Goal: Task Accomplishment & Management: Manage account settings

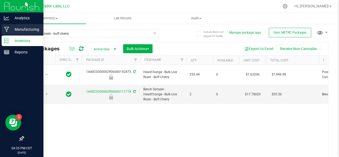
click at [16, 29] on p "Manufacturing" at bounding box center [25, 29] width 32 height 6
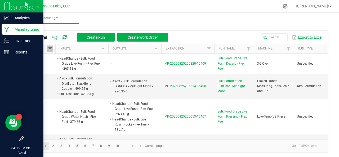
click at [50, 50] on span at bounding box center [50, 49] width 4 height 4
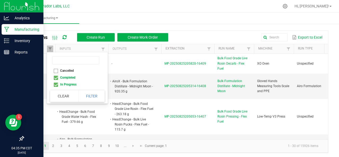
click at [56, 79] on li "Completed" at bounding box center [75, 77] width 51 height 7
checkbox input "false"
click at [90, 95] on button "Filter" at bounding box center [91, 96] width 26 height 12
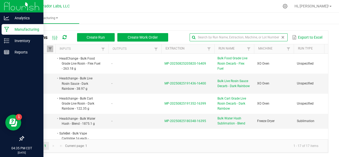
click at [272, 35] on input "text" at bounding box center [239, 37] width 98 height 8
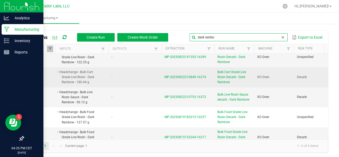
scroll to position [27, 0]
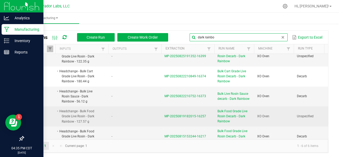
type input "dark rainbo"
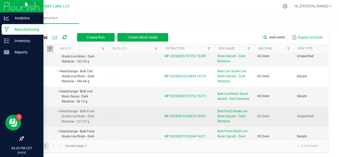
click at [171, 114] on span "MP-20250819182015-16257" at bounding box center [185, 116] width 42 height 4
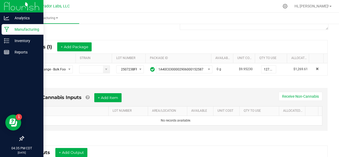
scroll to position [120, 0]
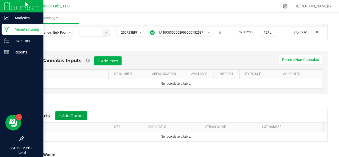
click at [74, 113] on button "+ Add Output" at bounding box center [71, 115] width 32 height 9
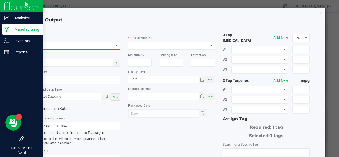
click at [49, 47] on span "NO DATA FOUND" at bounding box center [74, 45] width 80 height 7
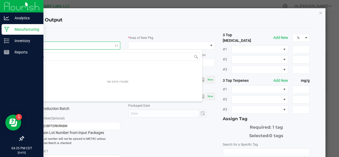
scroll to position [8, 86]
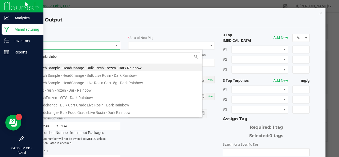
type input "dark rainbow"
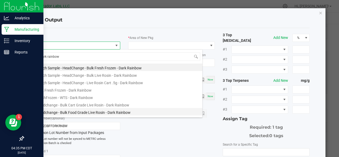
click at [62, 109] on li "Headchange - Bulk Food Grade Live Rosin - Dark Rainbow" at bounding box center [117, 111] width 169 height 7
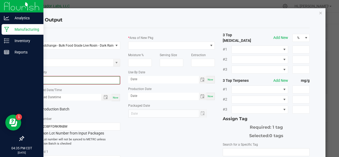
click at [59, 81] on input "0" at bounding box center [77, 80] width 86 height 7
type input "114.1500 g"
click at [117, 98] on div "Now" at bounding box center [115, 96] width 8 height 7
type input "[DATE] 4:35 PM"
type input "[DATE]"
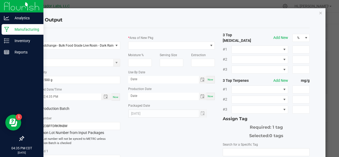
click at [56, 109] on label "Production Batch" at bounding box center [52, 109] width 39 height 6
click at [0, 0] on input "Production Batch" at bounding box center [0, 0] width 0 height 0
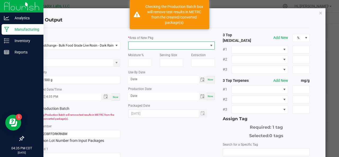
click at [146, 46] on span at bounding box center [168, 45] width 80 height 7
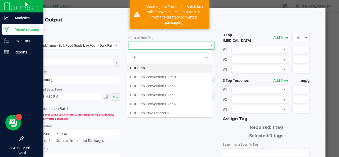
type input "xo"
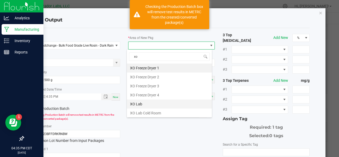
click at [144, 103] on li "XO Lab" at bounding box center [169, 104] width 85 height 9
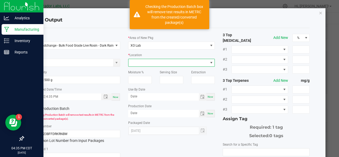
click at [144, 63] on span at bounding box center [168, 62] width 80 height 7
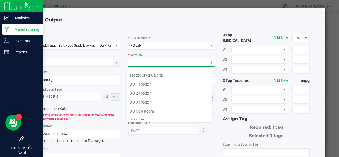
scroll to position [0, 0]
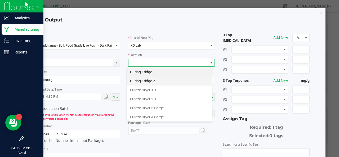
click at [148, 80] on li "Curing Fridge 2" at bounding box center [169, 81] width 85 height 9
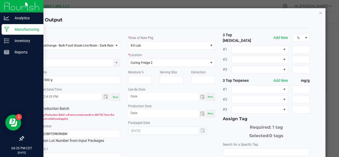
click at [209, 97] on span "Now" at bounding box center [211, 96] width 6 height 3
click at [155, 96] on input "[DATE]" at bounding box center [163, 96] width 71 height 7
type input "[DATE]"
click at [209, 114] on span "Now" at bounding box center [211, 113] width 6 height 3
type input "[DATE]"
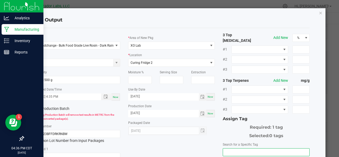
click at [236, 149] on input "NO DATA FOUND" at bounding box center [266, 152] width 86 height 7
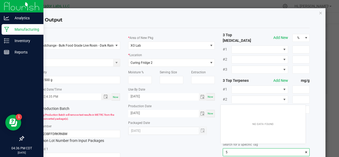
scroll to position [7, 85]
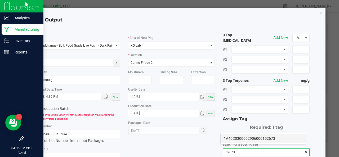
click at [236, 138] on li "1A40C0300002906000152673" at bounding box center [263, 138] width 85 height 9
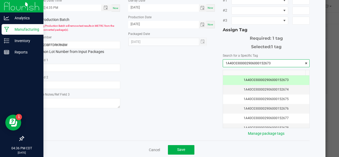
scroll to position [94, 0]
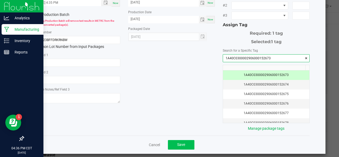
type input "1A40C0300002906000152673"
click at [188, 140] on button "Save" at bounding box center [181, 145] width 26 height 10
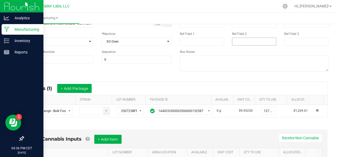
scroll to position [0, 0]
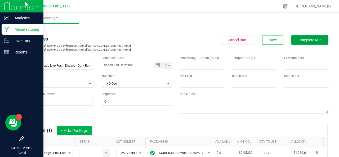
click at [309, 38] on span "Complete Run" at bounding box center [309, 40] width 23 height 4
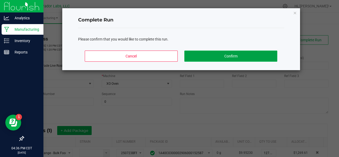
click at [245, 54] on button "Confirm" at bounding box center [230, 56] width 93 height 11
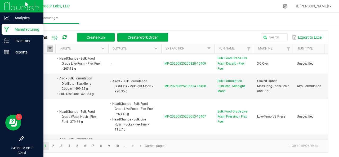
click at [50, 50] on span at bounding box center [50, 49] width 4 height 4
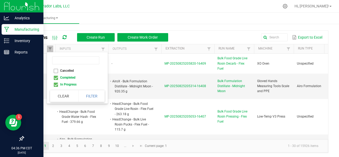
click at [56, 79] on li "Completed" at bounding box center [75, 77] width 51 height 7
checkbox input "false"
click at [97, 97] on button "Filter" at bounding box center [91, 96] width 26 height 12
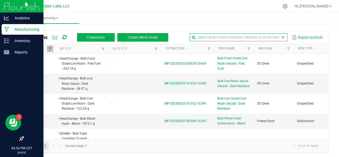
click at [268, 37] on input "text" at bounding box center [239, 37] width 98 height 8
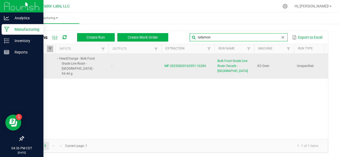
type input "tallymon"
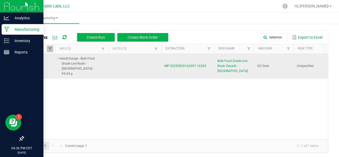
click at [185, 64] on span "MP-20250820162051-16284" at bounding box center [185, 66] width 42 height 4
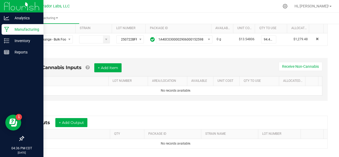
scroll to position [114, 0]
click at [74, 122] on button "+ Add Output" at bounding box center [71, 122] width 32 height 9
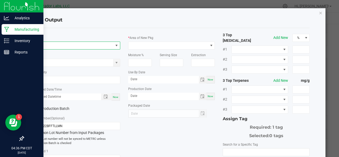
click at [56, 46] on span "NO DATA FOUND" at bounding box center [74, 45] width 80 height 7
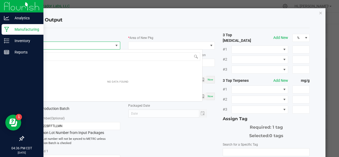
scroll to position [8, 86]
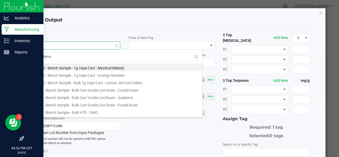
type input "tallymon"
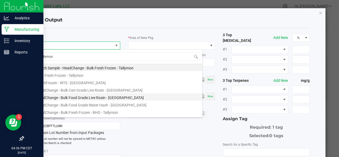
click at [58, 99] on li "HeadChange - Bulk Food Grade Live Rosin - [GEOGRAPHIC_DATA]" at bounding box center [117, 96] width 169 height 7
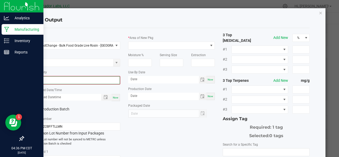
click at [58, 78] on input "0" at bounding box center [77, 80] width 86 height 7
type input "84.6700 g"
click at [114, 98] on span "Now" at bounding box center [116, 97] width 6 height 3
type input "[DATE] 4:36 PM"
type input "[DATE]"
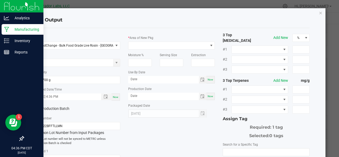
click at [57, 109] on label "Production Batch" at bounding box center [52, 109] width 39 height 6
click at [0, 0] on input "Production Batch" at bounding box center [0, 0] width 0 height 0
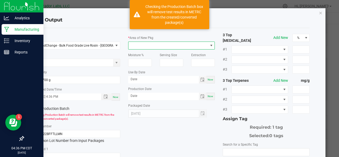
click at [151, 45] on span at bounding box center [168, 45] width 80 height 7
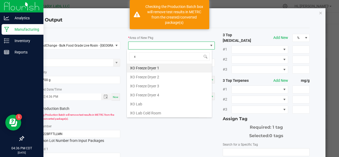
type input "xo"
click at [139, 104] on li "XO Lab" at bounding box center [169, 104] width 85 height 9
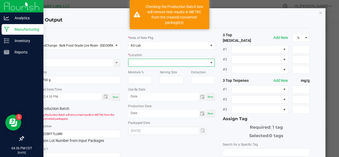
click at [150, 62] on span at bounding box center [168, 62] width 80 height 7
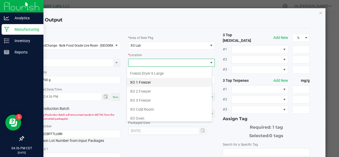
scroll to position [0, 0]
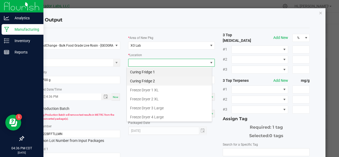
click at [141, 81] on li "Curing Fridge 2" at bounding box center [169, 81] width 85 height 9
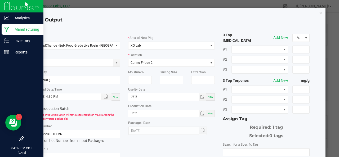
click at [211, 98] on div "Now" at bounding box center [210, 96] width 8 height 7
click at [165, 97] on input "[DATE]" at bounding box center [163, 96] width 71 height 7
type input "[DATE]"
click at [208, 115] on div "Now" at bounding box center [210, 113] width 8 height 7
type input "[DATE]"
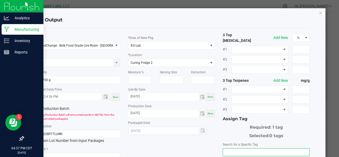
click at [234, 151] on input "NO DATA FOUND" at bounding box center [266, 152] width 86 height 7
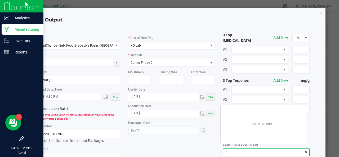
scroll to position [7, 85]
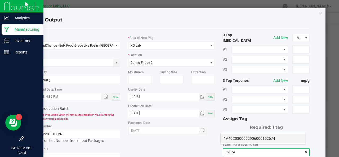
click at [234, 136] on li "1A40C0300002906000152674" at bounding box center [263, 138] width 85 height 9
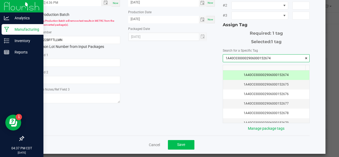
type input "1A40C0300002906000152674"
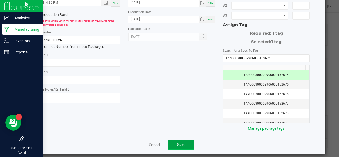
click at [180, 142] on span "Save" at bounding box center [181, 144] width 8 height 4
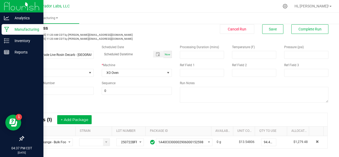
scroll to position [0, 0]
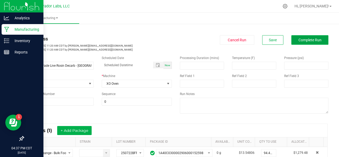
click at [313, 38] on span "Complete Run" at bounding box center [309, 40] width 23 height 4
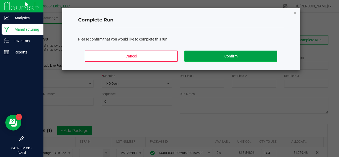
click at [246, 53] on button "Confirm" at bounding box center [230, 56] width 93 height 11
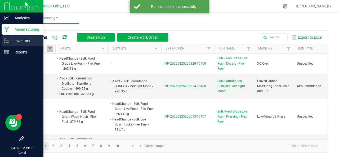
click at [8, 38] on icon at bounding box center [6, 40] width 5 height 5
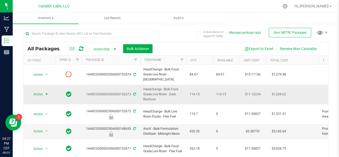
click at [39, 91] on span "Action" at bounding box center [36, 94] width 14 height 7
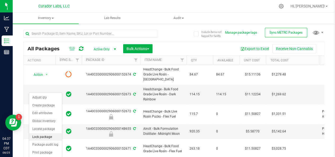
click at [40, 134] on li "Lock package" at bounding box center [45, 137] width 33 height 8
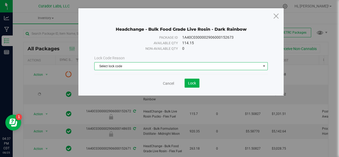
click at [123, 67] on span "Select lock code" at bounding box center [178, 65] width 166 height 7
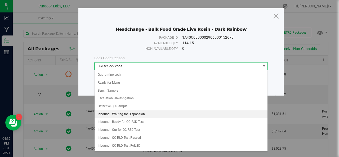
scroll to position [96, 0]
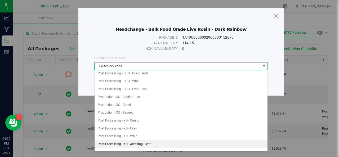
click at [130, 142] on li "Post Processing - XO - Awaiting Blend" at bounding box center [181, 144] width 173 height 8
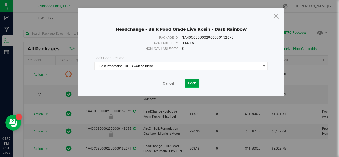
click at [193, 84] on span "Lock" at bounding box center [192, 83] width 8 height 4
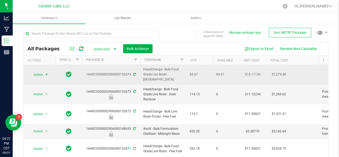
click at [38, 72] on span "Action" at bounding box center [36, 74] width 14 height 7
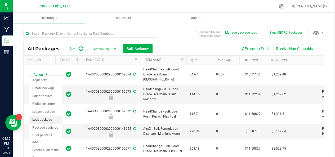
click at [41, 118] on li "Lock package" at bounding box center [45, 120] width 33 height 8
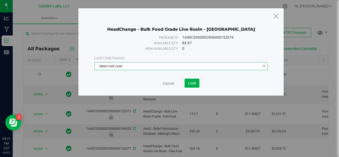
click at [126, 67] on span "Select lock code" at bounding box center [178, 65] width 166 height 7
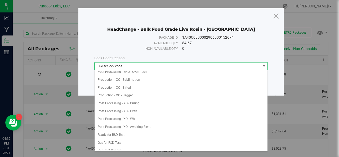
scroll to position [121, 0]
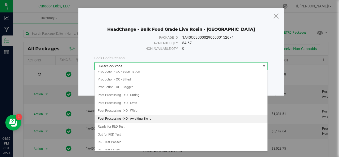
click at [113, 117] on li "Post Processing - XO - Awaiting Blend" at bounding box center [181, 119] width 173 height 8
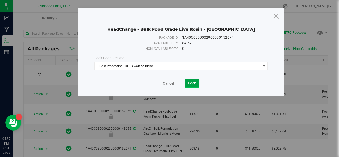
click at [189, 82] on span "Lock" at bounding box center [192, 83] width 8 height 4
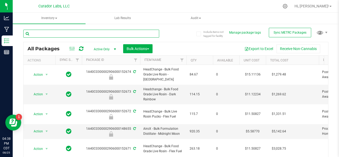
click at [37, 35] on input "text" at bounding box center [91, 34] width 136 height 8
type input "52662"
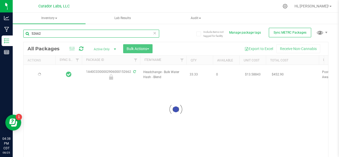
type input "[DATE]"
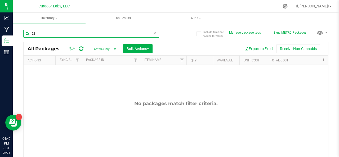
type input "5"
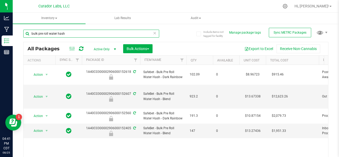
click at [43, 33] on input "bulk pre roll water hash" at bounding box center [91, 34] width 136 height 8
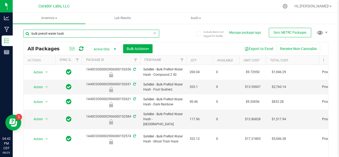
type input "bulk preroll water hash"
